Goal: Information Seeking & Learning: Learn about a topic

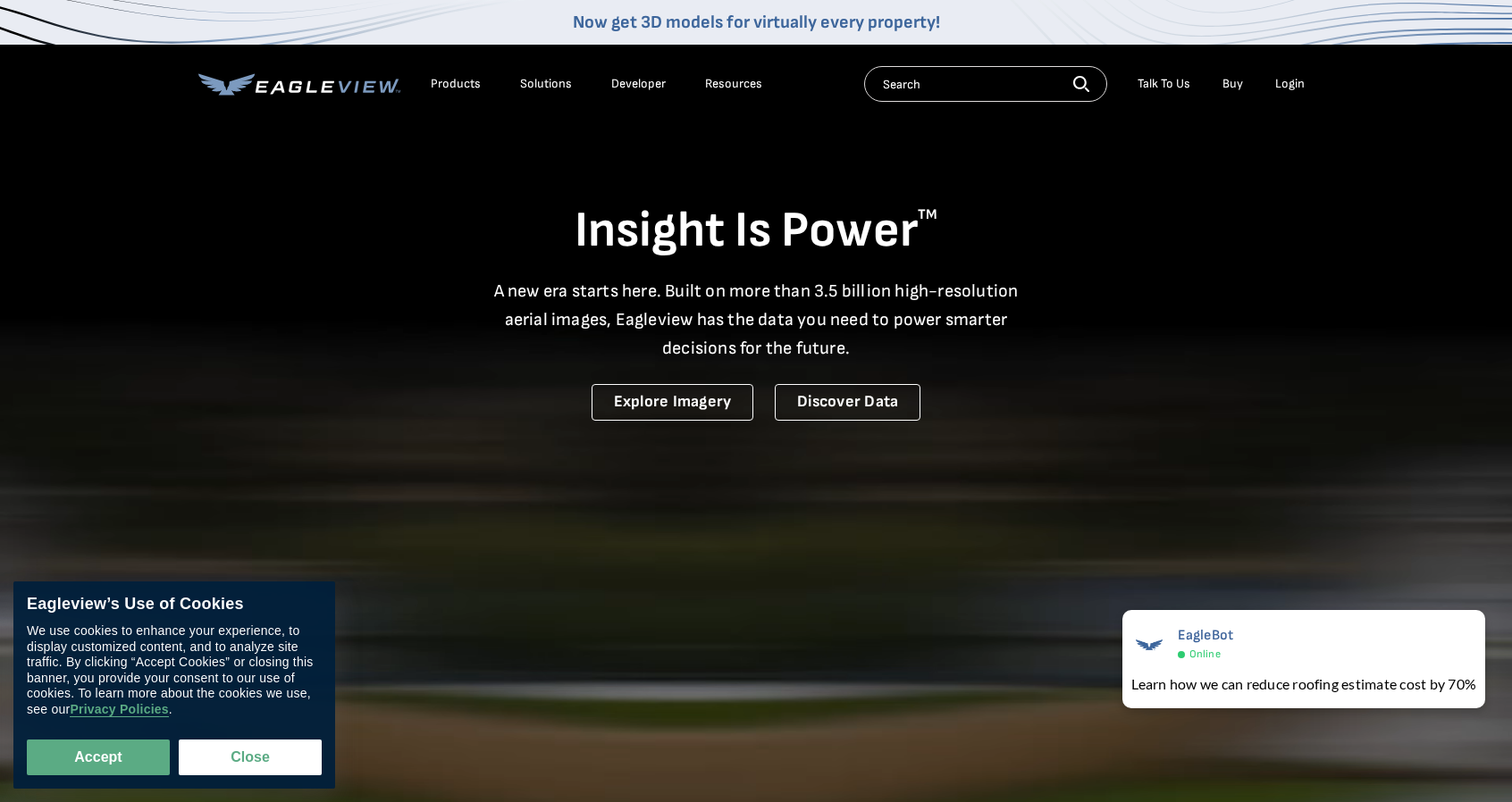
click at [447, 83] on div "Products" at bounding box center [456, 83] width 50 height 16
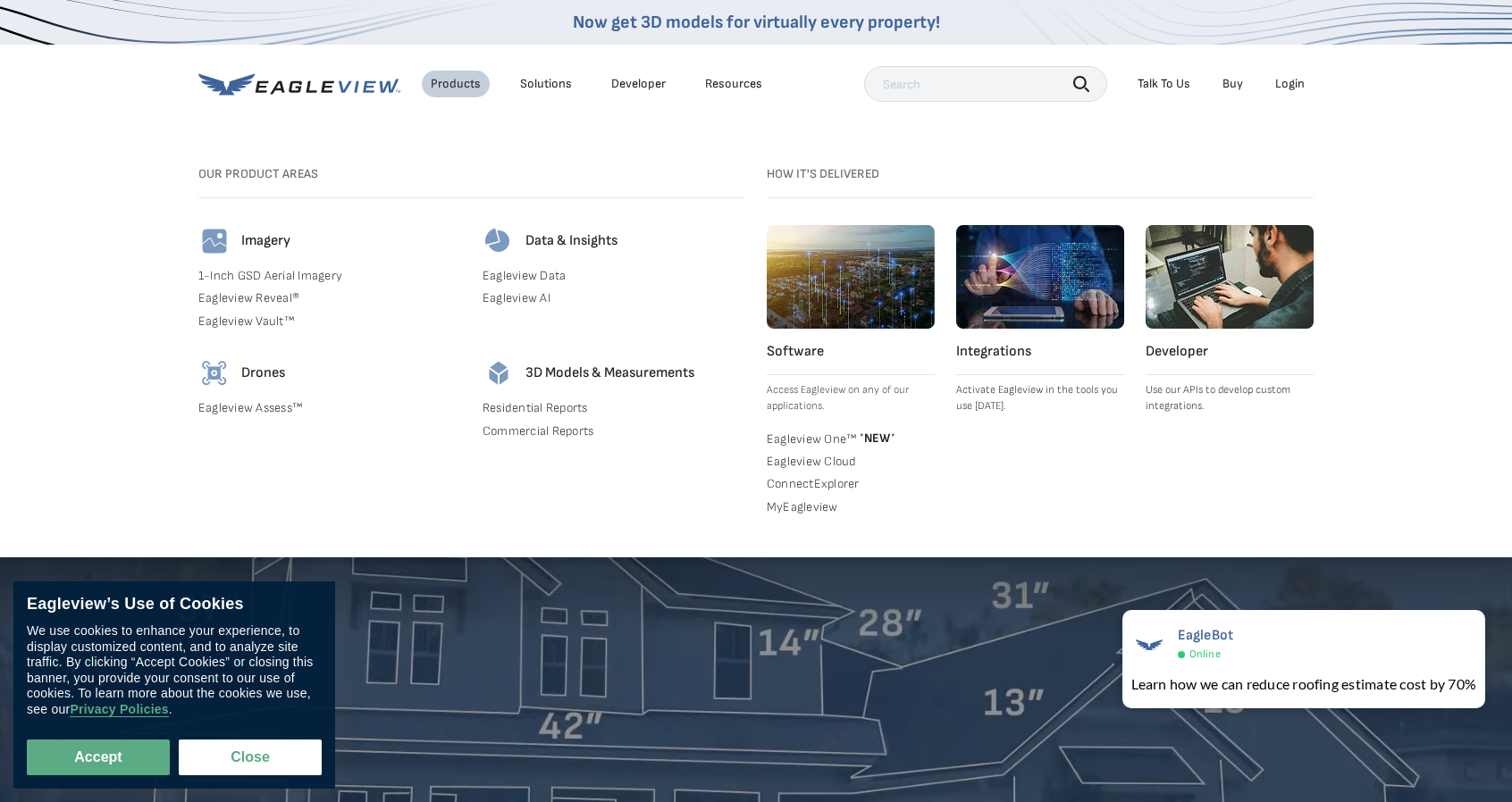
click at [550, 91] on div "Solutions" at bounding box center [546, 83] width 52 height 16
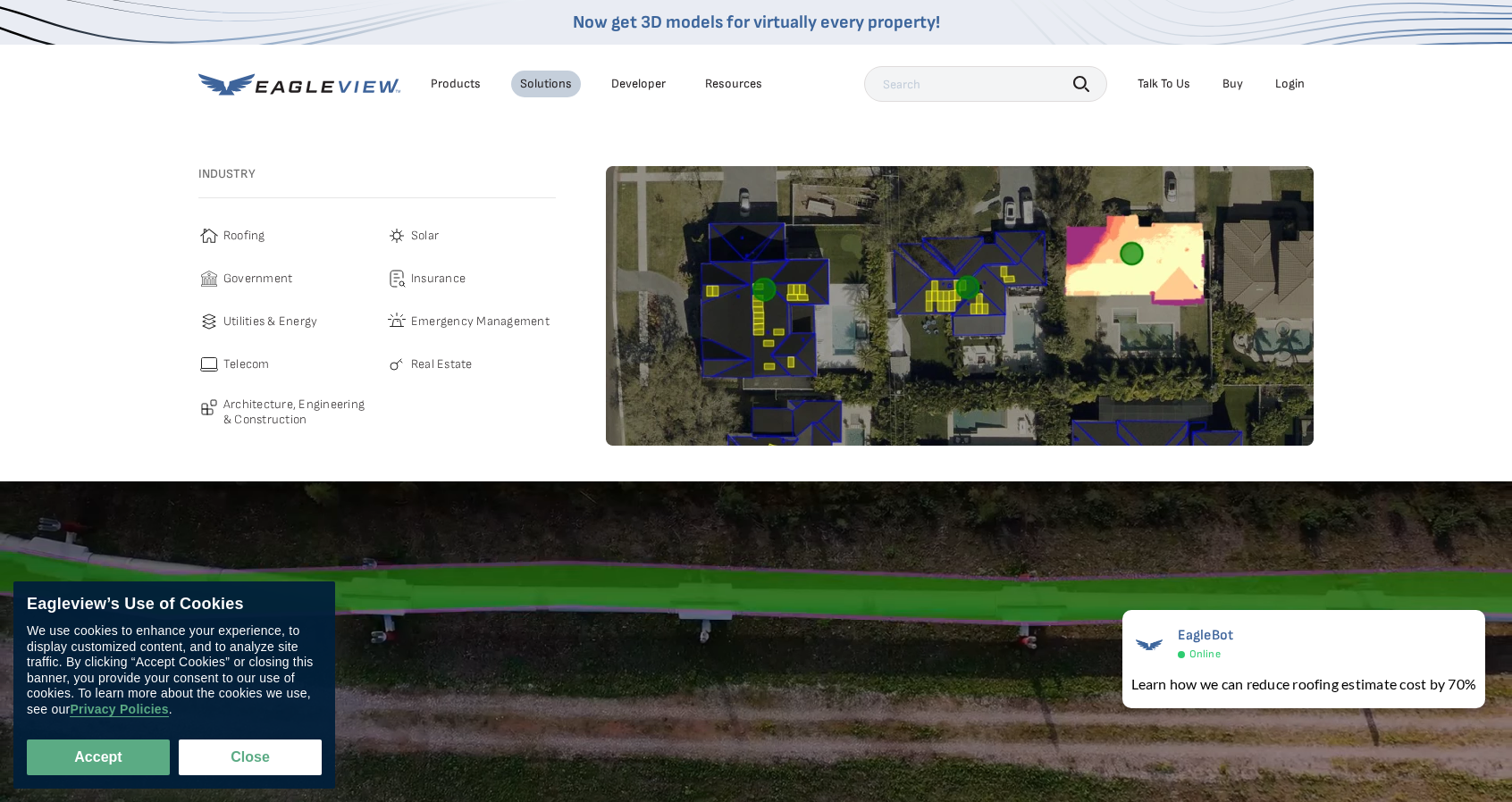
click at [418, 237] on span "Solar" at bounding box center [424, 235] width 28 height 21
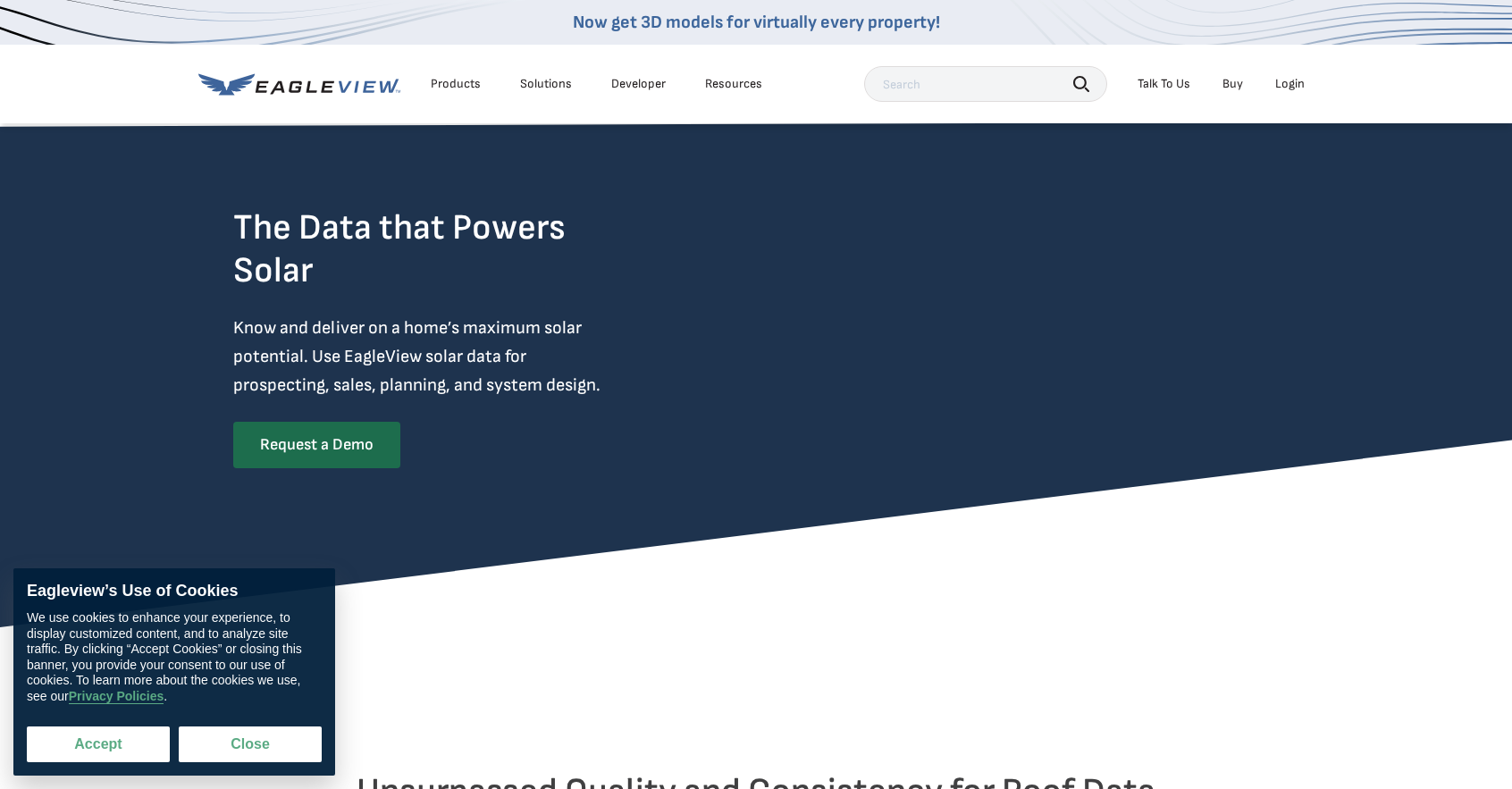
click at [128, 750] on button "Accept" at bounding box center [99, 743] width 143 height 36
checkbox input "true"
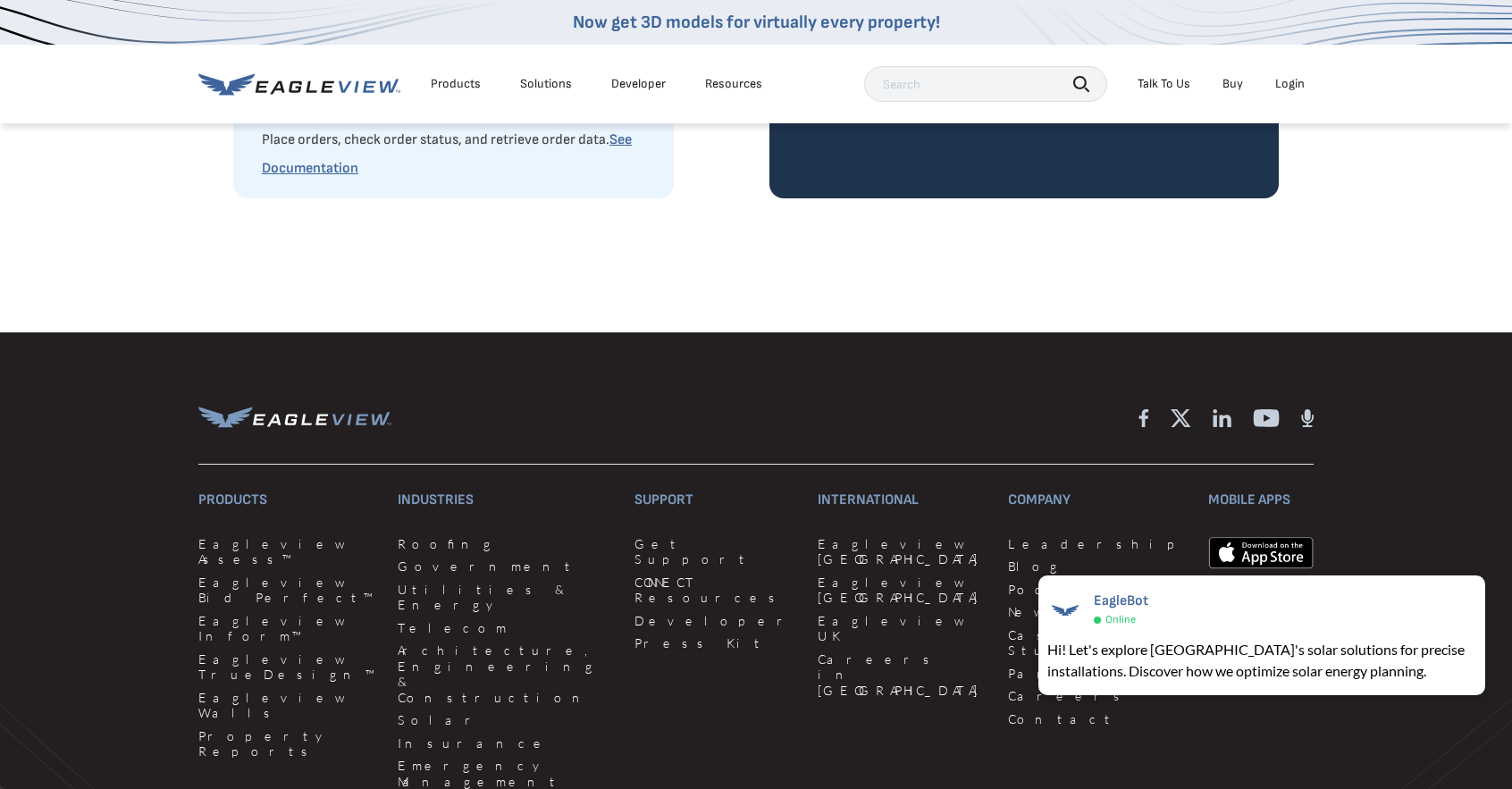
scroll to position [5358, 0]
